Goal: Task Accomplishment & Management: Use online tool/utility

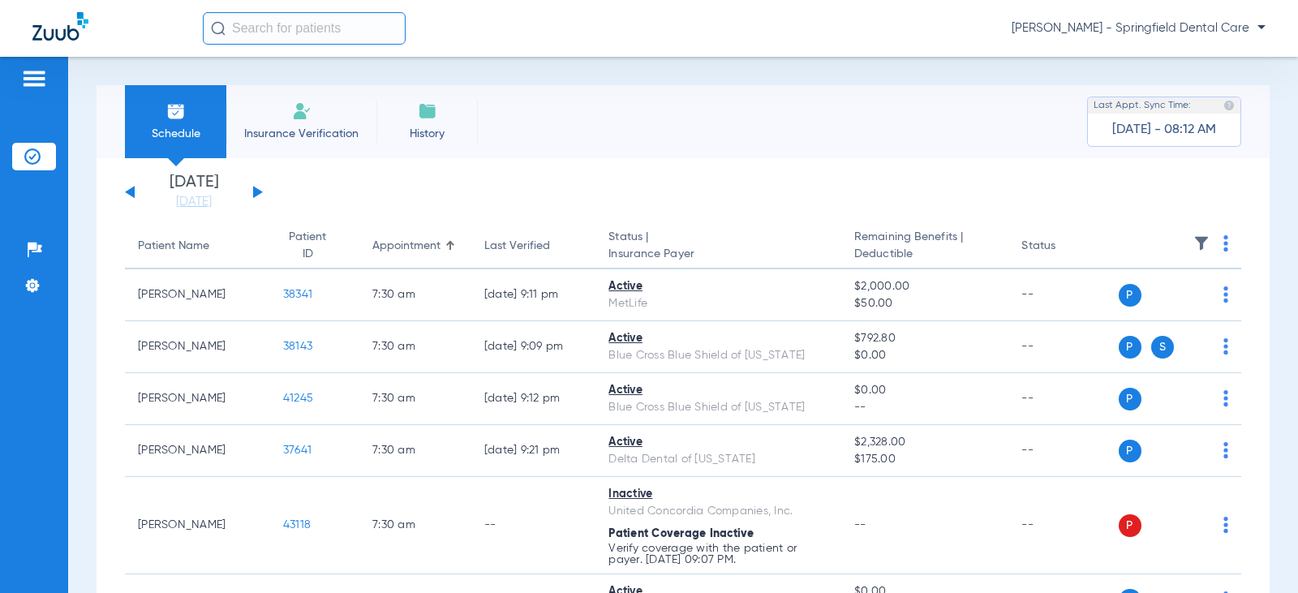
click at [257, 21] on input "text" at bounding box center [304, 28] width 203 height 32
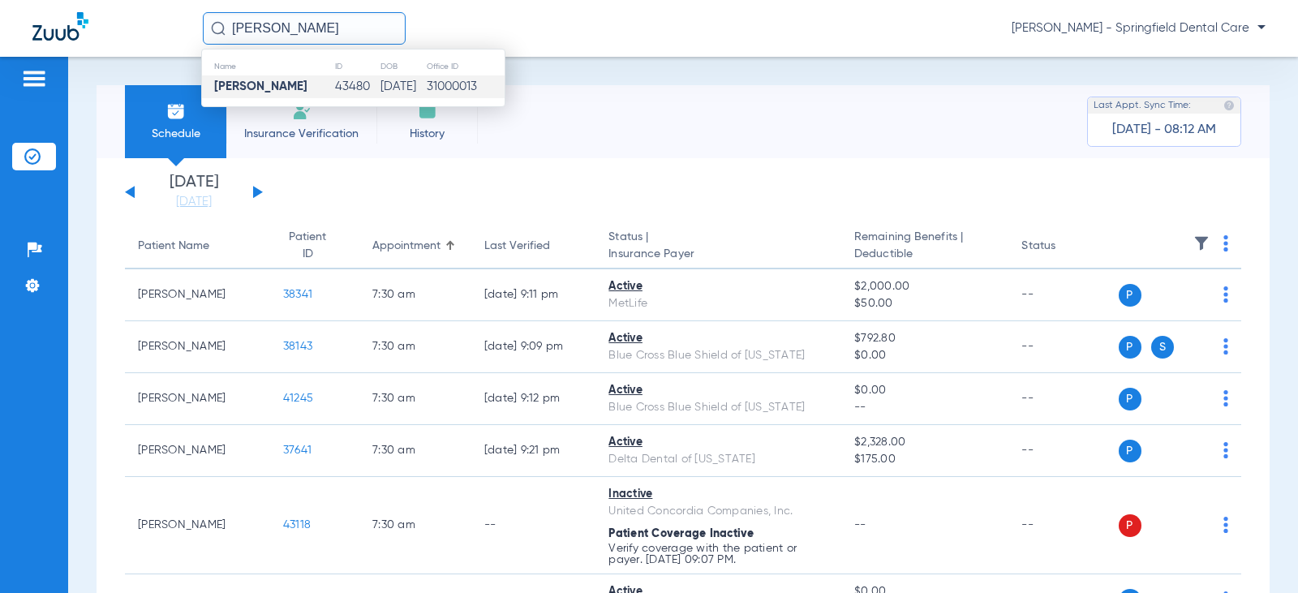
click at [268, 90] on strong "[PERSON_NAME]" at bounding box center [260, 86] width 93 height 12
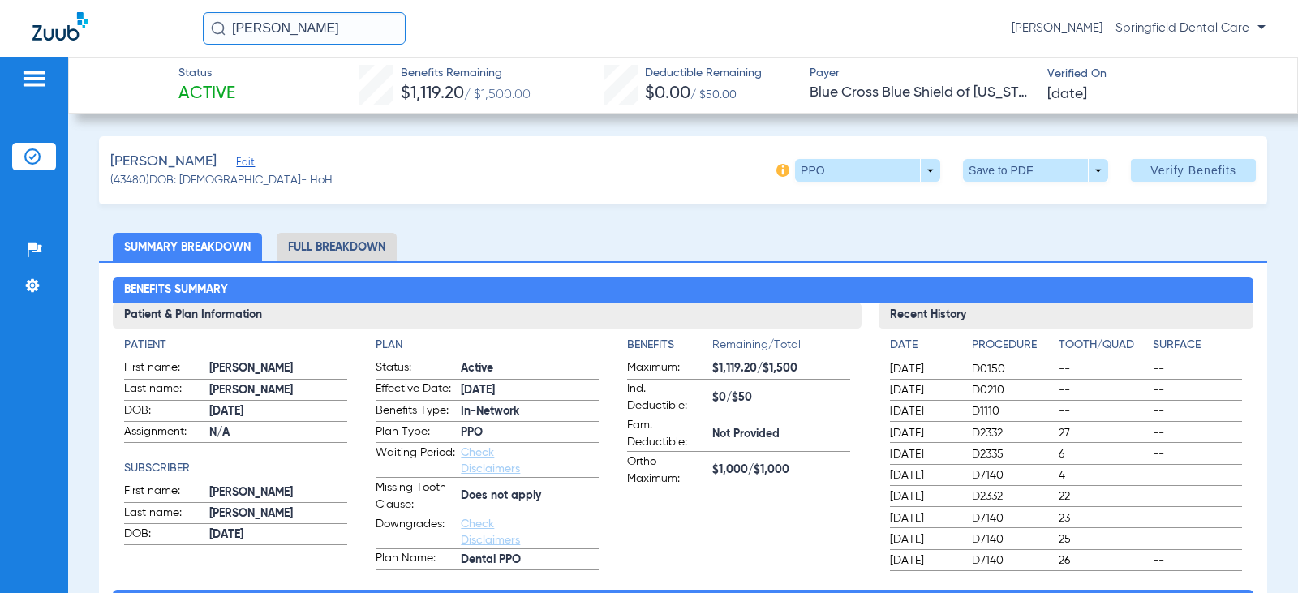
click at [251, 169] on span "Edit" at bounding box center [243, 164] width 15 height 15
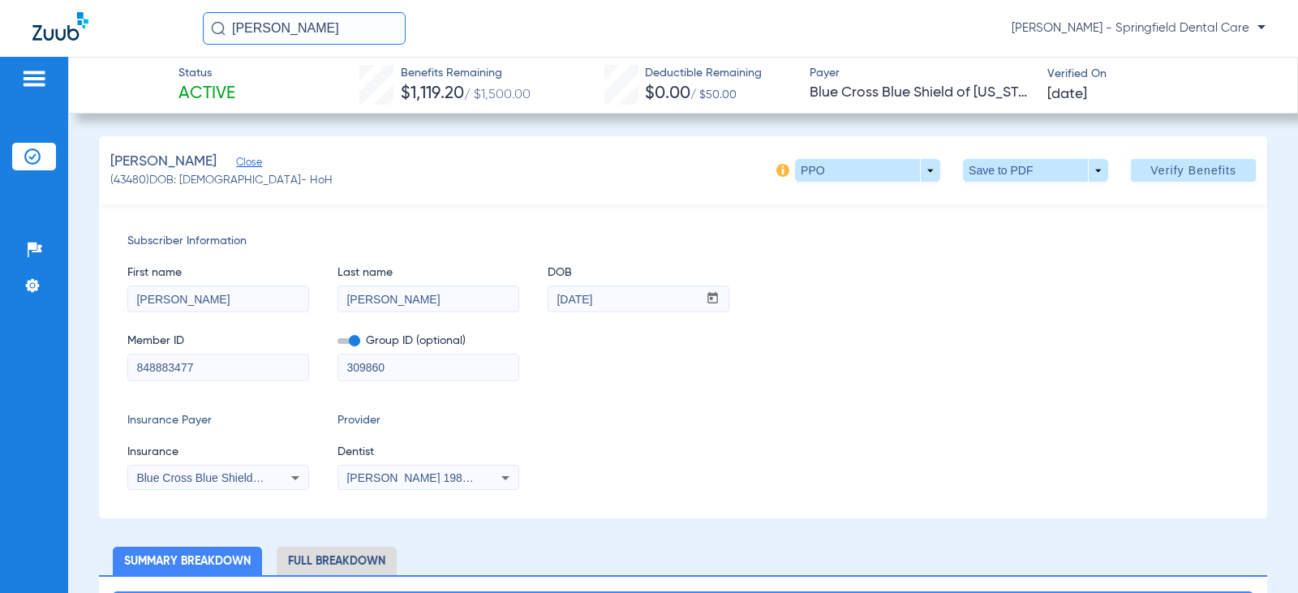
click at [251, 159] on span "Close" at bounding box center [243, 164] width 15 height 15
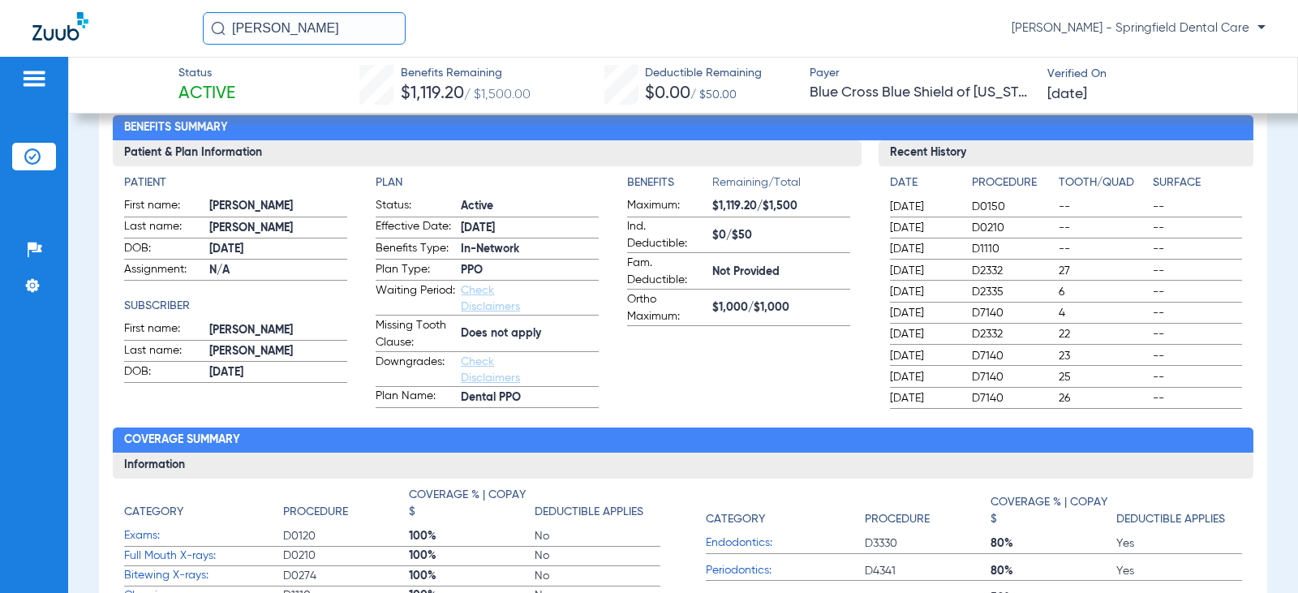
scroll to position [81, 0]
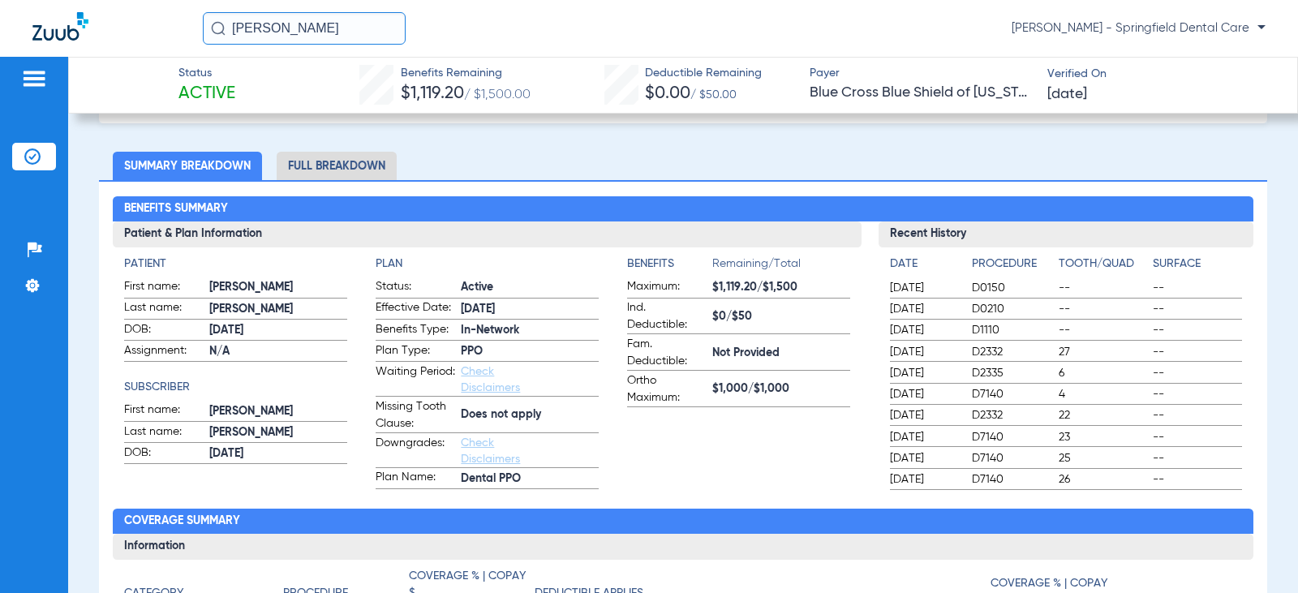
click at [382, 170] on li "Full Breakdown" at bounding box center [337, 166] width 120 height 28
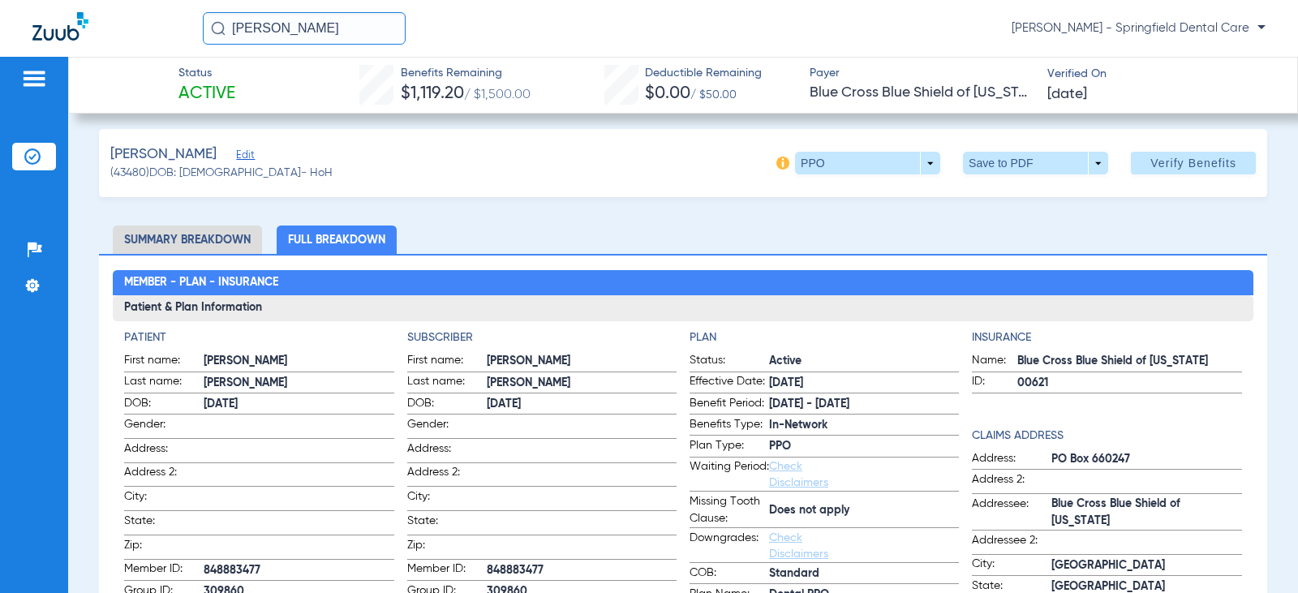
scroll to position [0, 0]
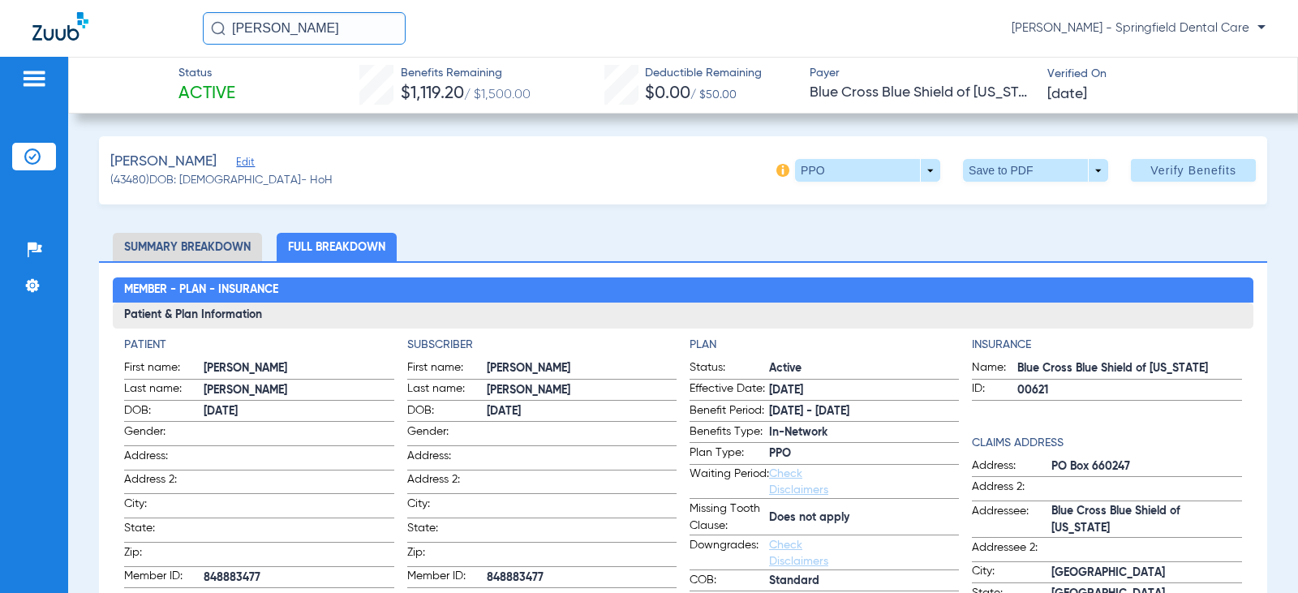
drag, startPoint x: 334, startPoint y: 42, endPoint x: -38, endPoint y: 58, distance: 372.5
click at [0, 58] on html "[PERSON_NAME] [PERSON_NAME] - Springfield Dental Care Patients Insurance Verifi…" at bounding box center [649, 296] width 1298 height 593
type input "[PERSON_NAME]"
click at [212, 30] on img at bounding box center [218, 28] width 15 height 15
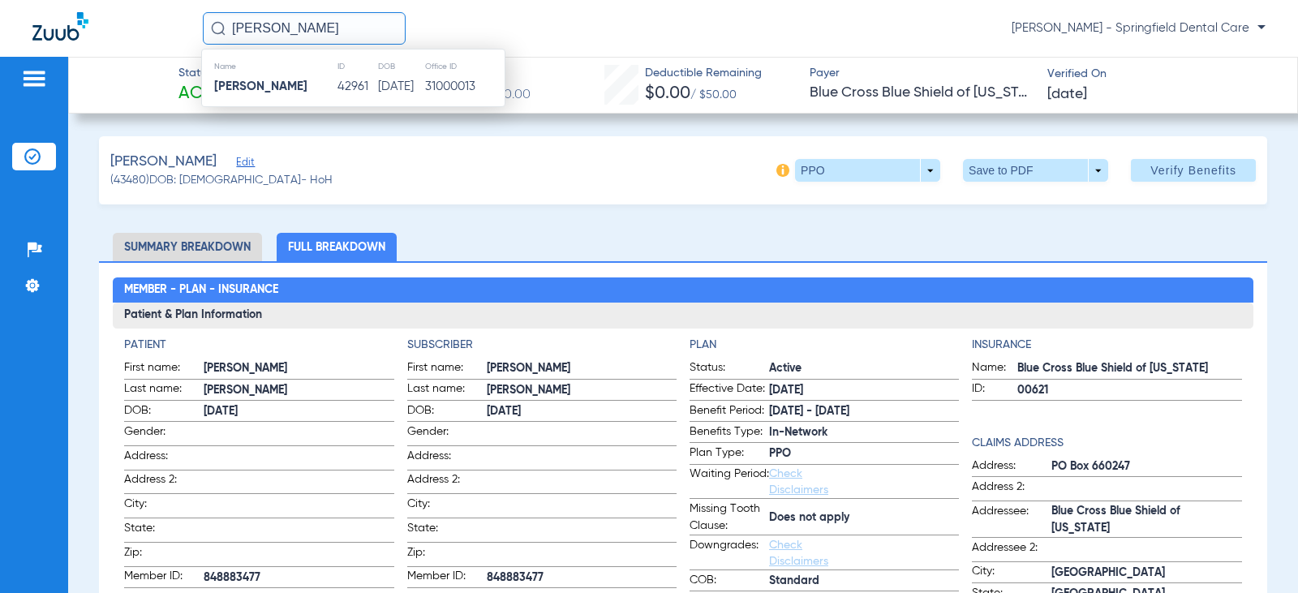
click at [43, 28] on img at bounding box center [60, 26] width 56 height 28
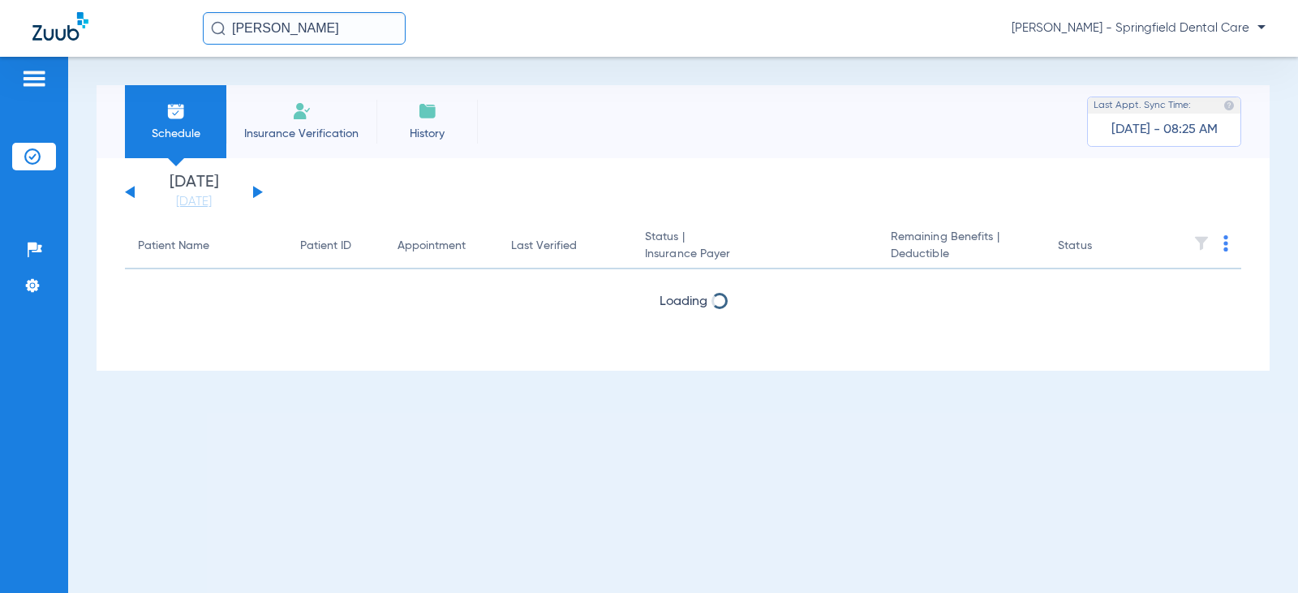
click at [317, 36] on input "[PERSON_NAME]" at bounding box center [304, 28] width 203 height 32
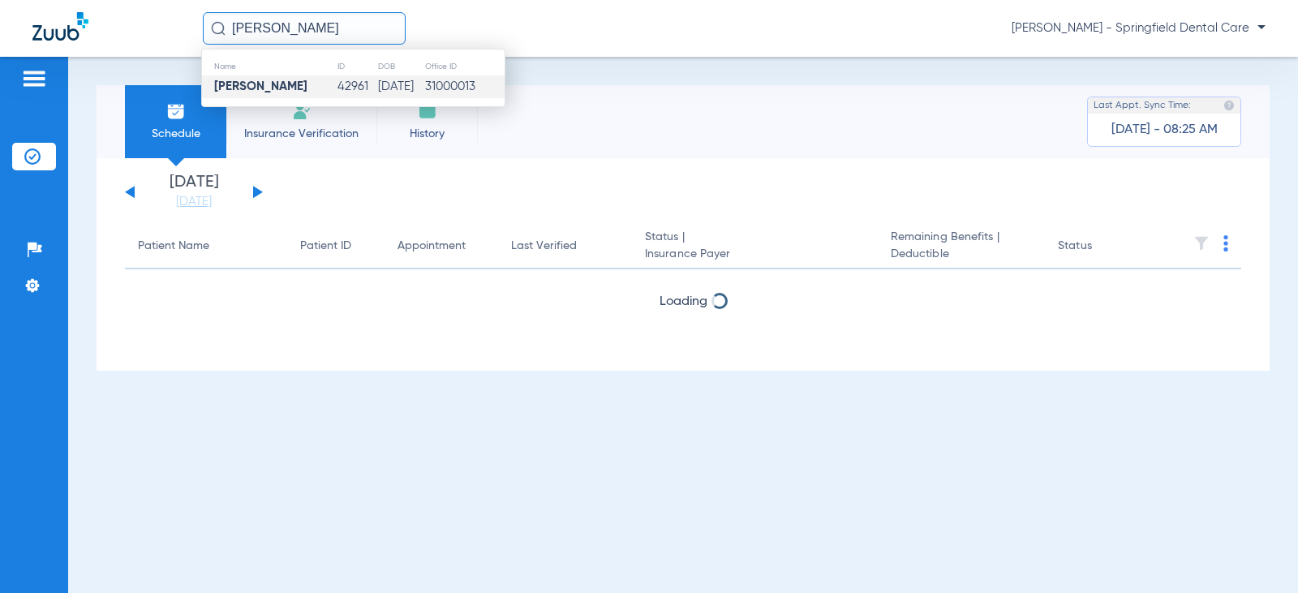
click at [265, 90] on strong "[PERSON_NAME]" at bounding box center [260, 86] width 93 height 12
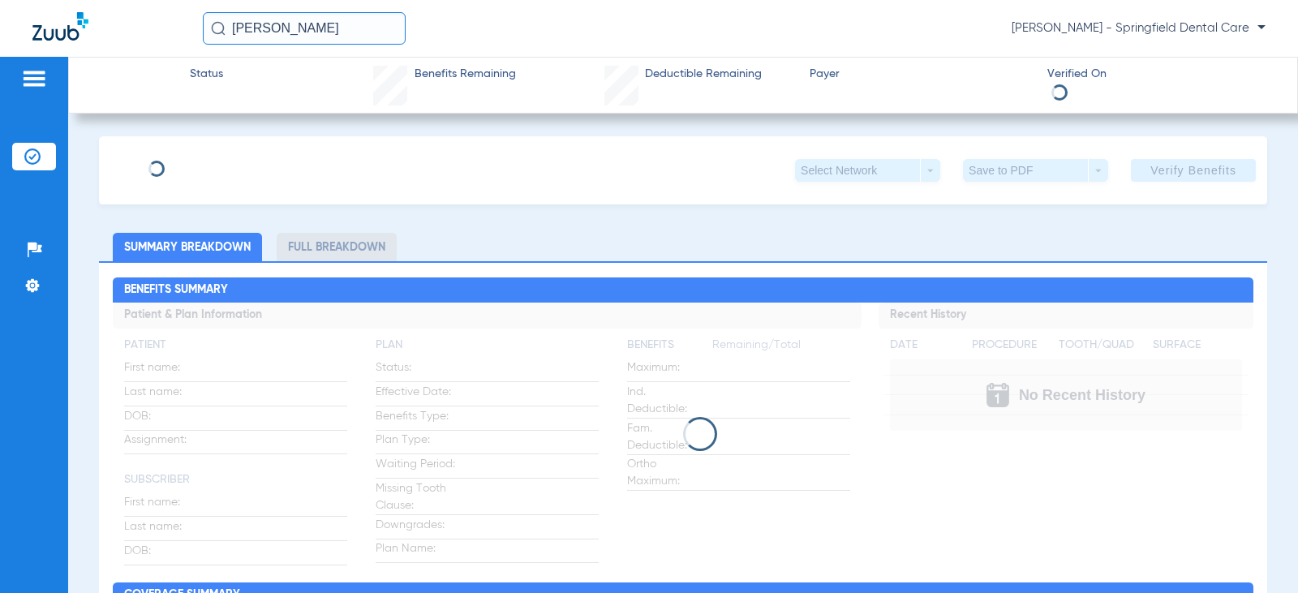
type input "[PERSON_NAME]"
type input "[DATE]"
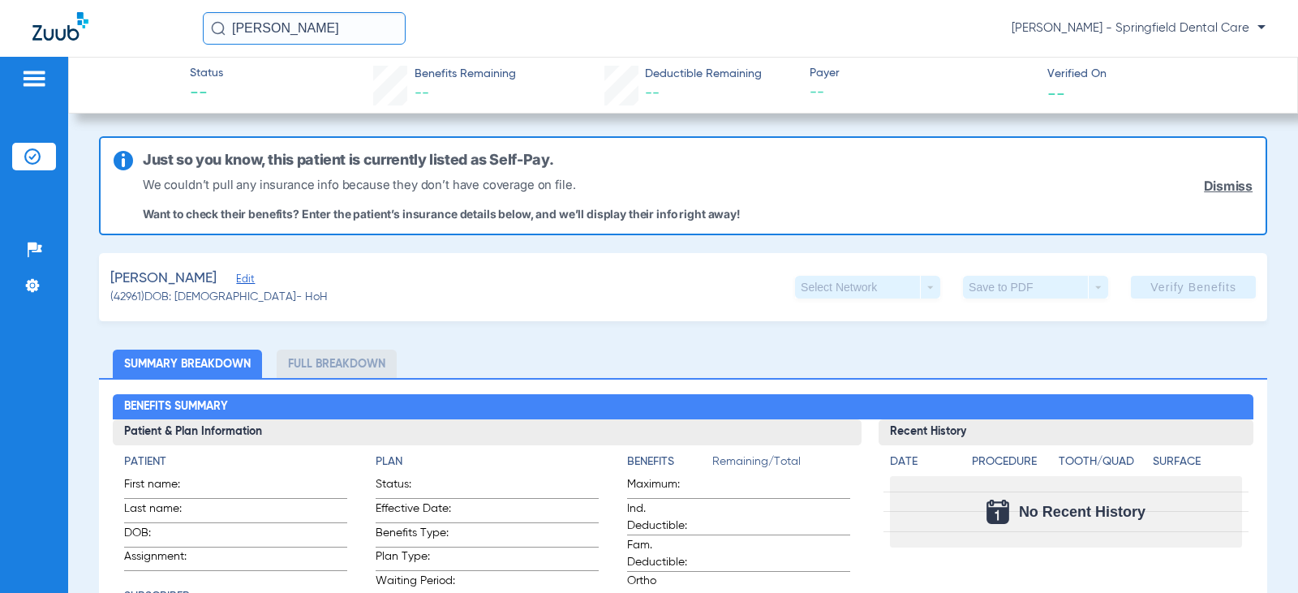
click at [236, 278] on span "Edit" at bounding box center [243, 280] width 15 height 15
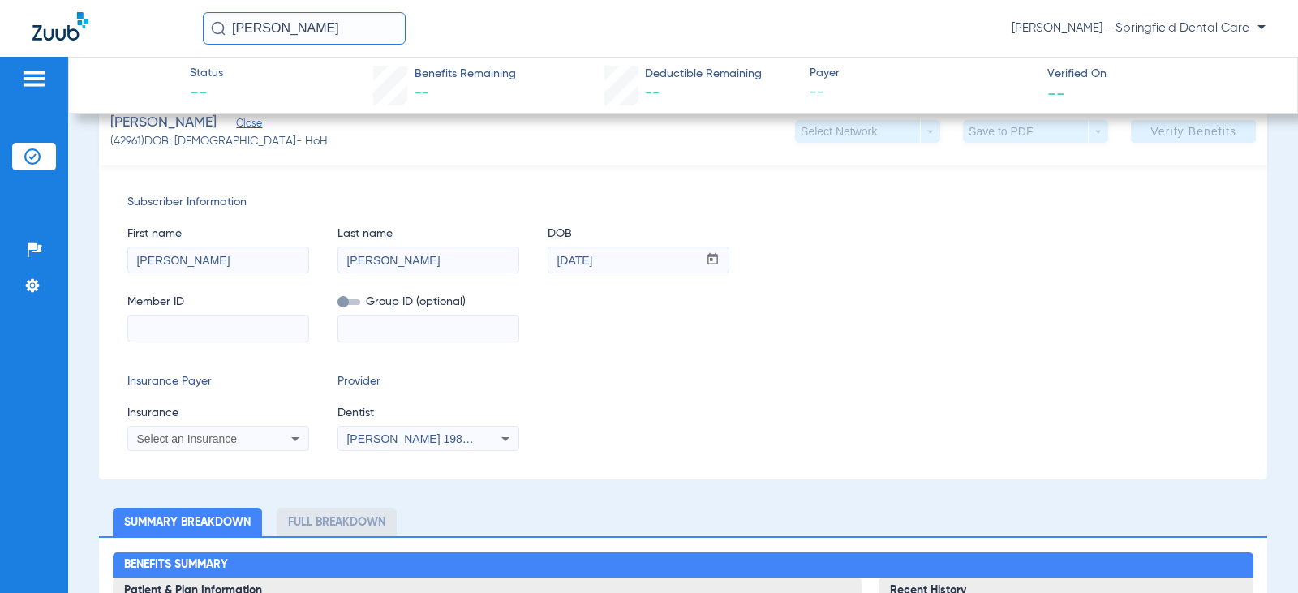
scroll to position [162, 0]
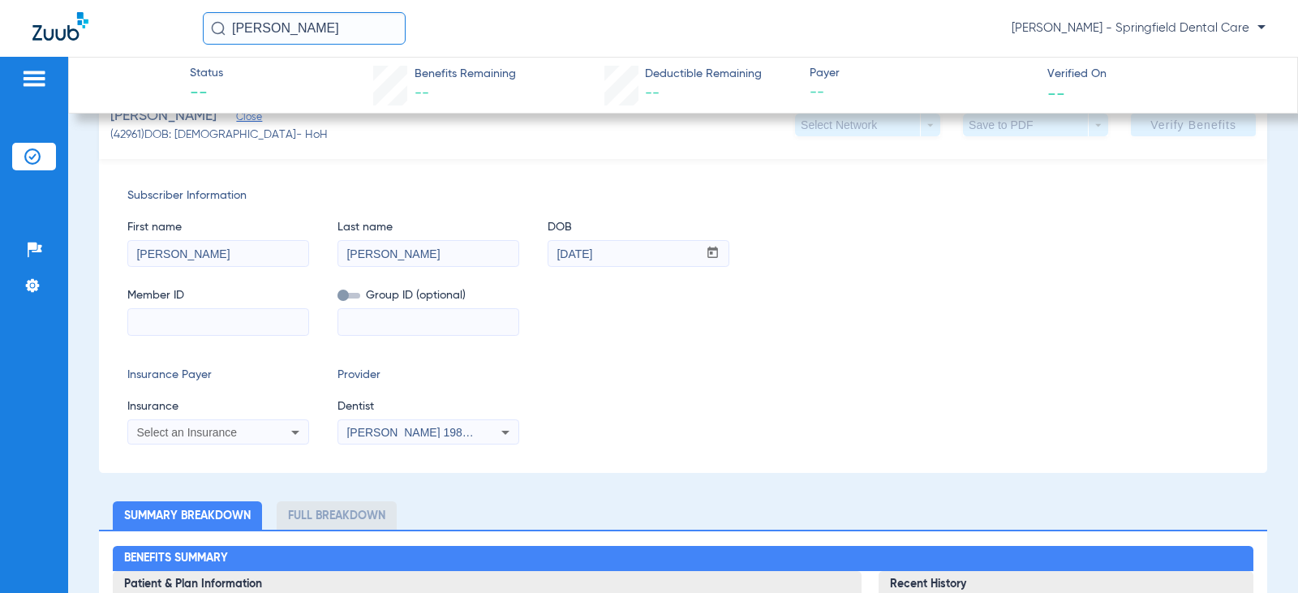
click at [212, 329] on input at bounding box center [218, 322] width 180 height 26
type input "w"
type input "WMW09784191W"
click at [810, 433] on div "Insurance Payer Insurance Select an Insurance Provider Dentist [PERSON_NAME] 19…" at bounding box center [682, 406] width 1111 height 78
click at [226, 440] on div "Select an Insurance" at bounding box center [218, 432] width 180 height 19
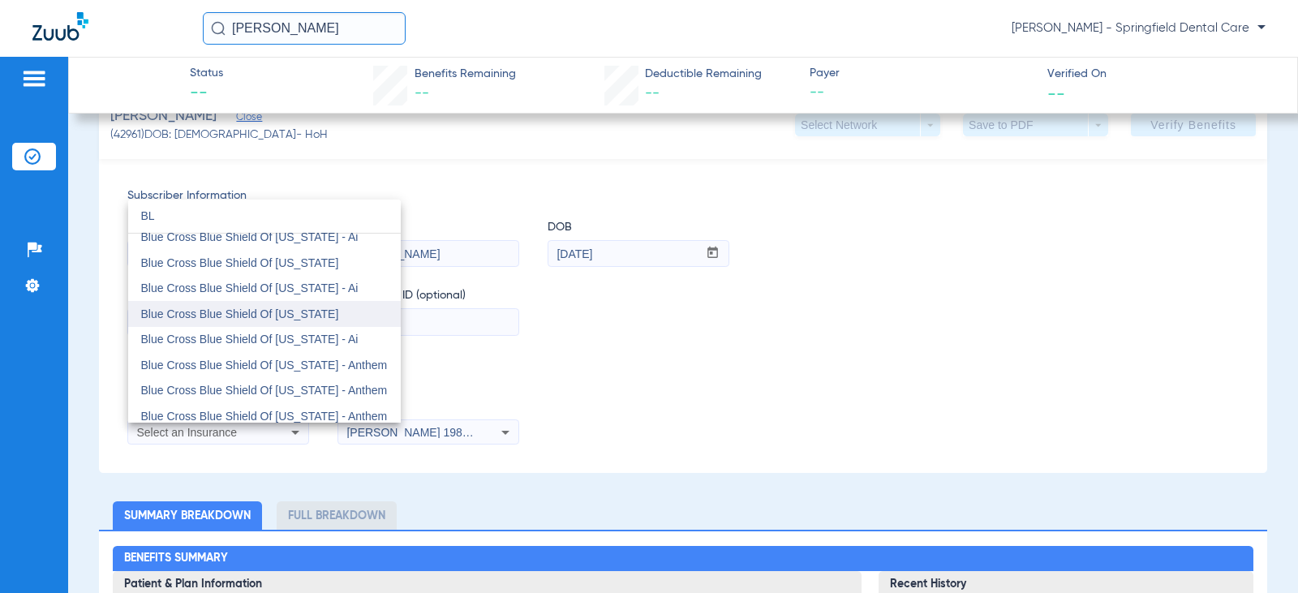
type input "BL"
click at [326, 314] on mat-option "Blue Cross Blue Shield Of [US_STATE]" at bounding box center [264, 314] width 272 height 26
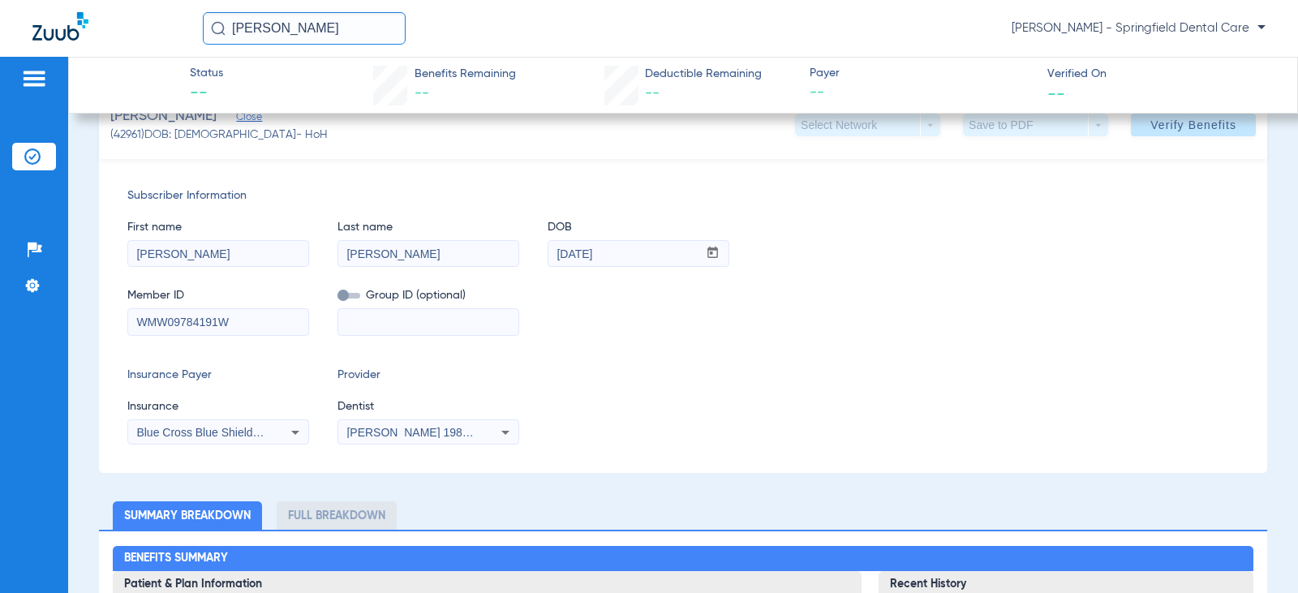
click at [411, 427] on span "[PERSON_NAME] 1982829420" at bounding box center [426, 432] width 160 height 13
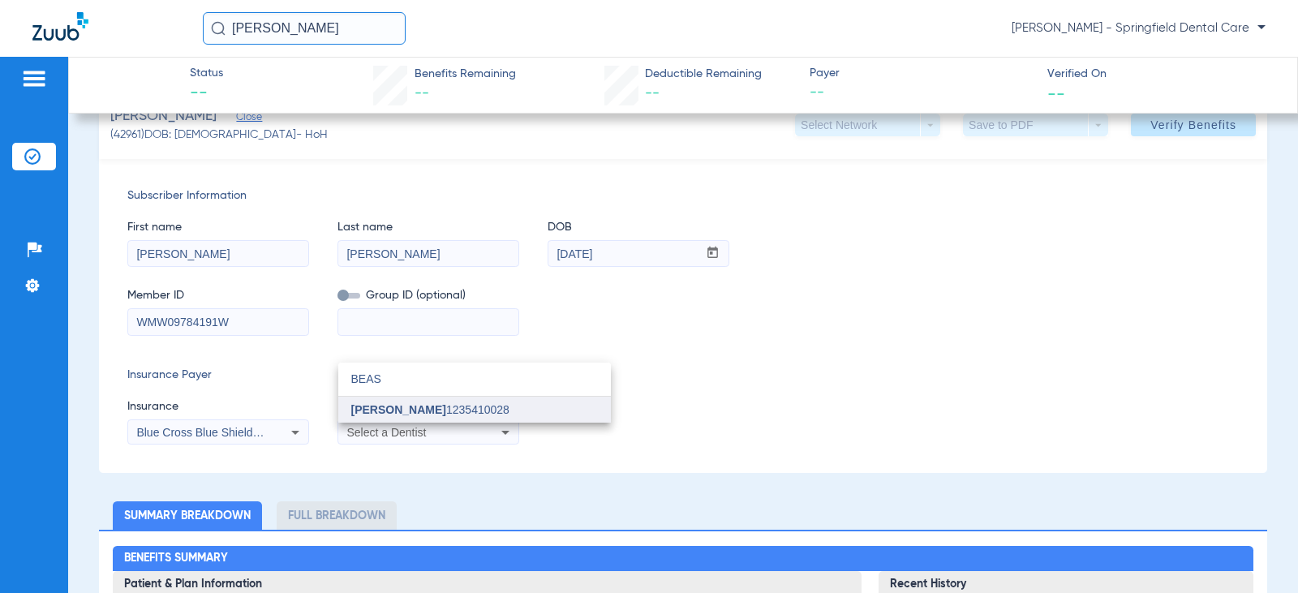
type input "BEAS"
click at [412, 404] on span "[PERSON_NAME]" at bounding box center [398, 409] width 95 height 13
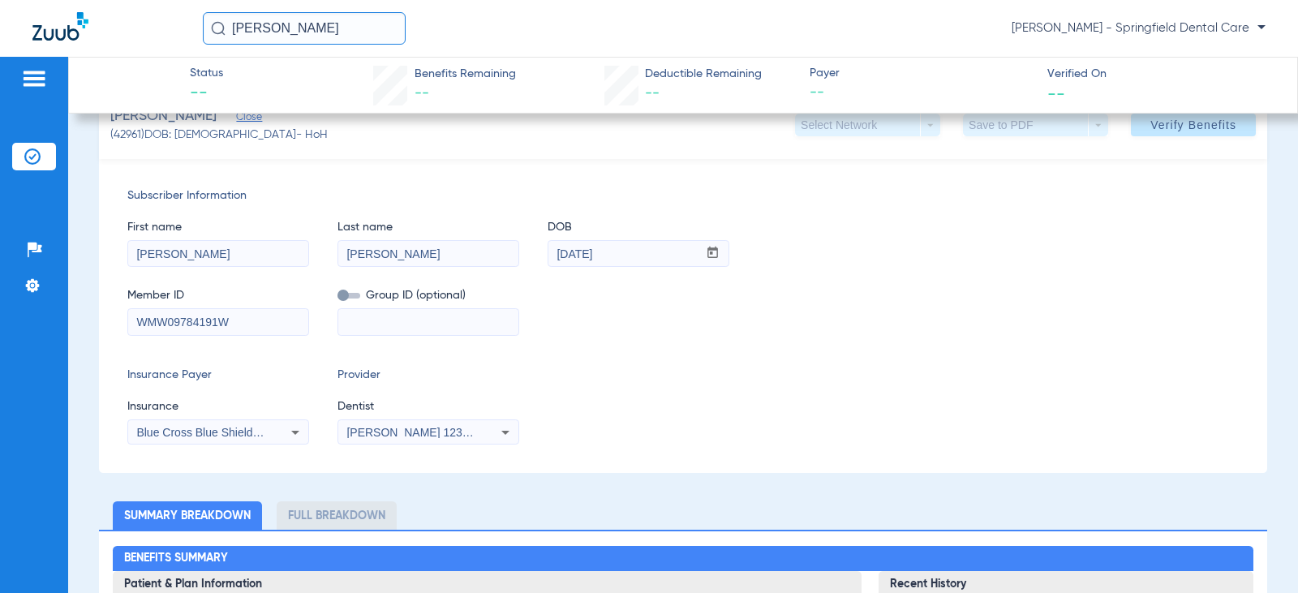
click at [1193, 145] on div "[PERSON_NAME] Close (42961) DOB: [DEMOGRAPHIC_DATA] - HoH Select Network arrow_…" at bounding box center [683, 125] width 1168 height 68
click at [1179, 129] on span "Verify Benefits" at bounding box center [1193, 124] width 86 height 13
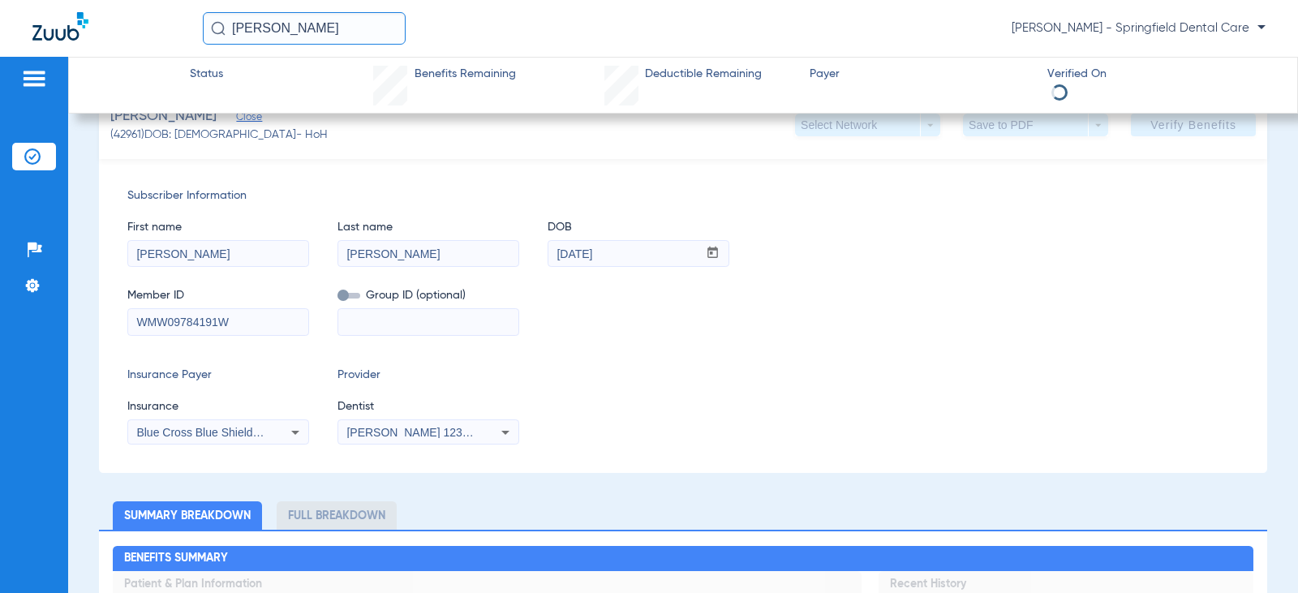
scroll to position [156, 0]
